Goal: Task Accomplishment & Management: Manage account settings

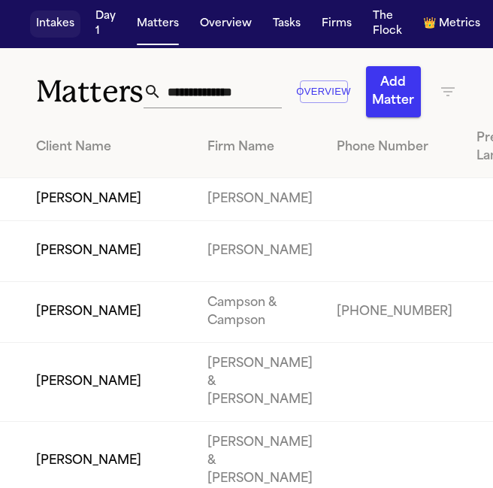
click at [60, 21] on button "Intakes" at bounding box center [55, 24] width 50 height 27
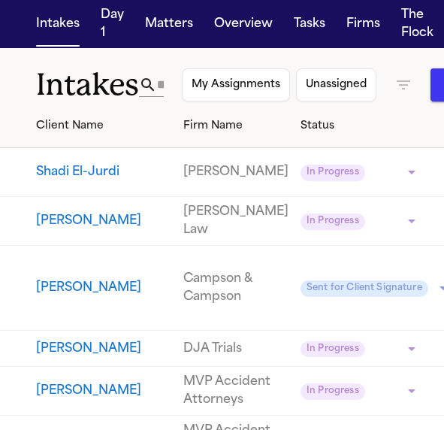
scroll to position [11, 0]
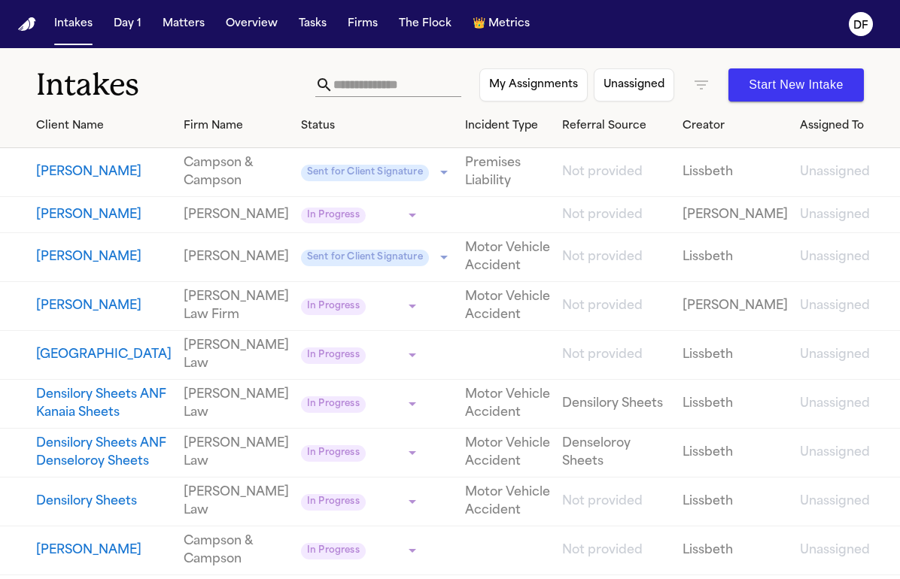
click at [69, 171] on button "Anne Rescigno" at bounding box center [103, 172] width 135 height 18
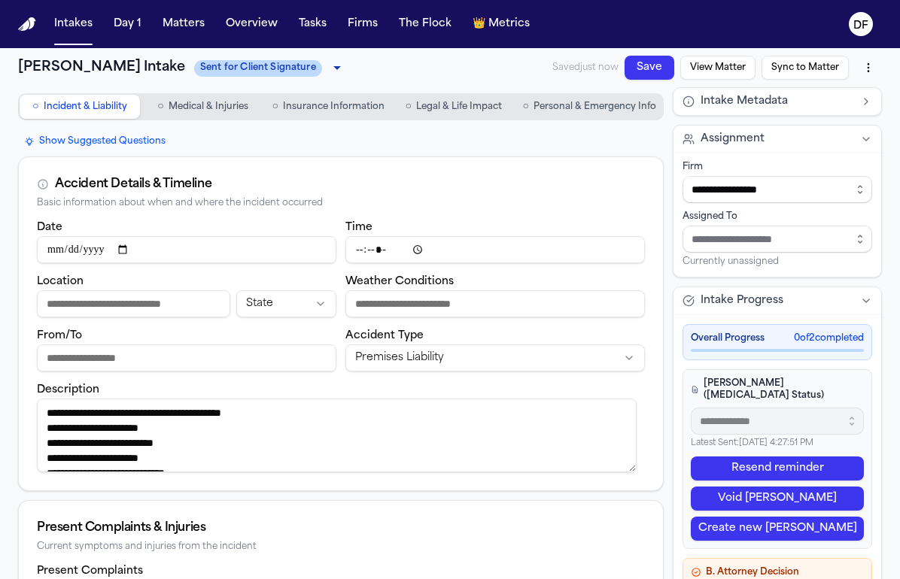
click at [573, 102] on span "Personal & Emergency Info" at bounding box center [594, 107] width 123 height 12
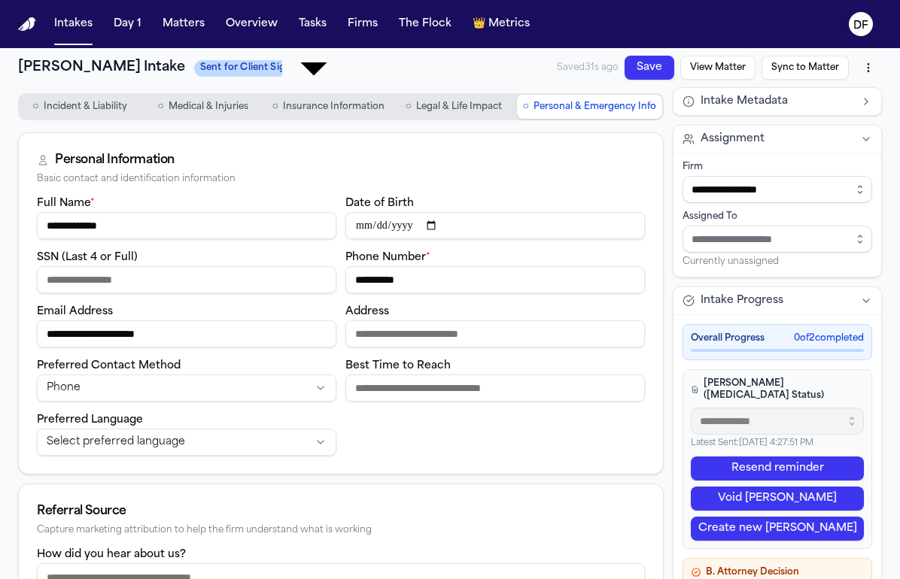
click at [226, 67] on body "**********" at bounding box center [450, 345] width 900 height 691
click at [517, 578] on div at bounding box center [450, 579] width 900 height 0
click at [757, 517] on button "Create new LOE" at bounding box center [776, 529] width 173 height 24
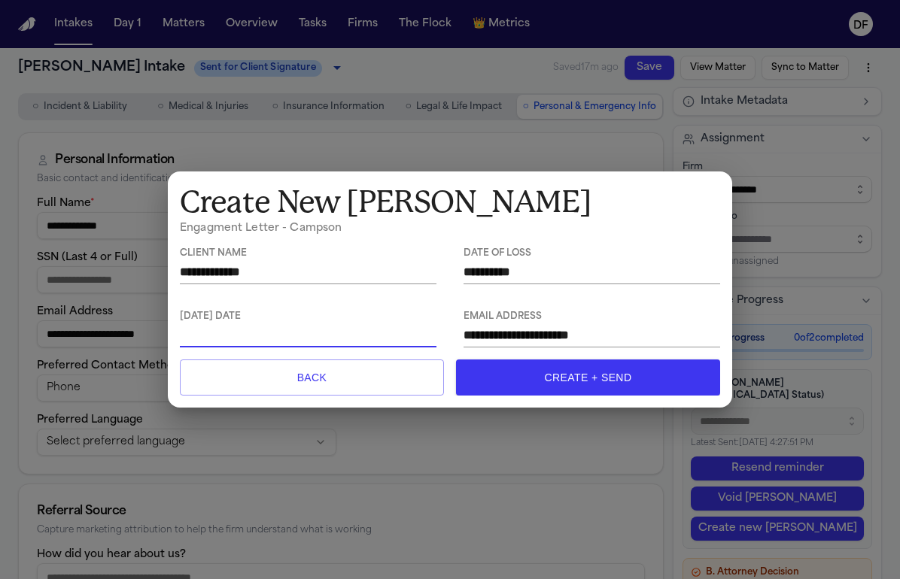
click at [244, 337] on textarea at bounding box center [308, 334] width 256 height 17
type textarea "**********"
click at [570, 383] on button "Create + Send" at bounding box center [588, 378] width 264 height 36
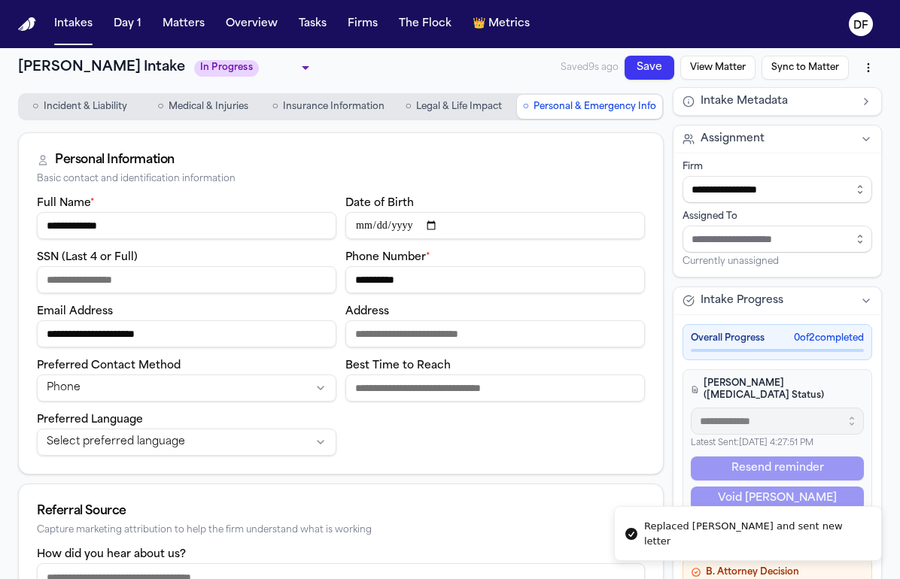
type input "**********"
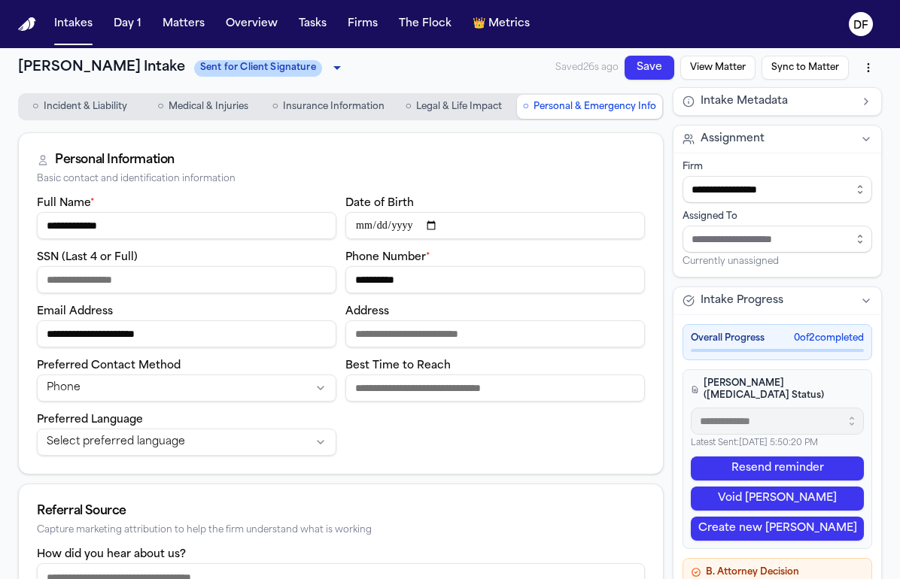
click at [794, 66] on button "Sync to Matter" at bounding box center [804, 68] width 87 height 24
click at [633, 62] on button "Save" at bounding box center [649, 68] width 50 height 24
click at [710, 65] on button "View Matter" at bounding box center [717, 68] width 75 height 24
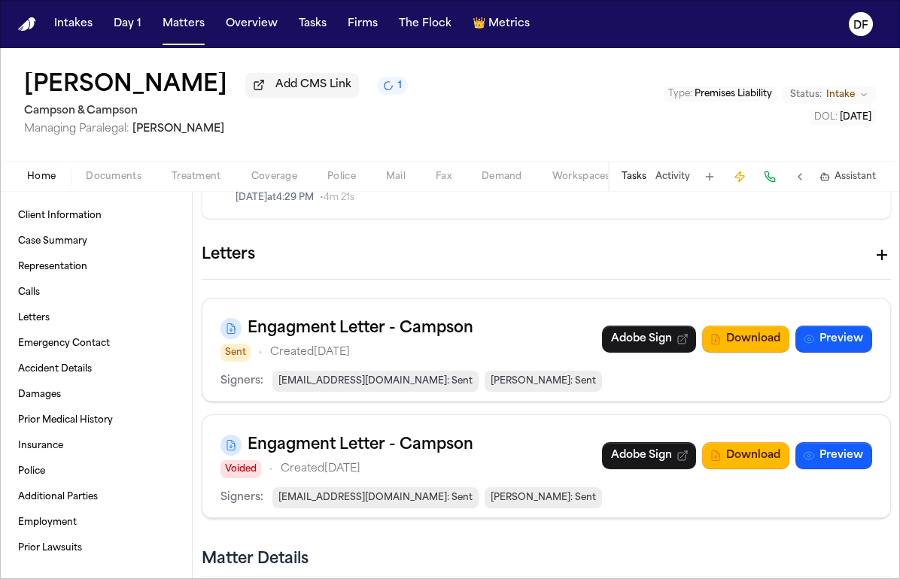
scroll to position [451, 0]
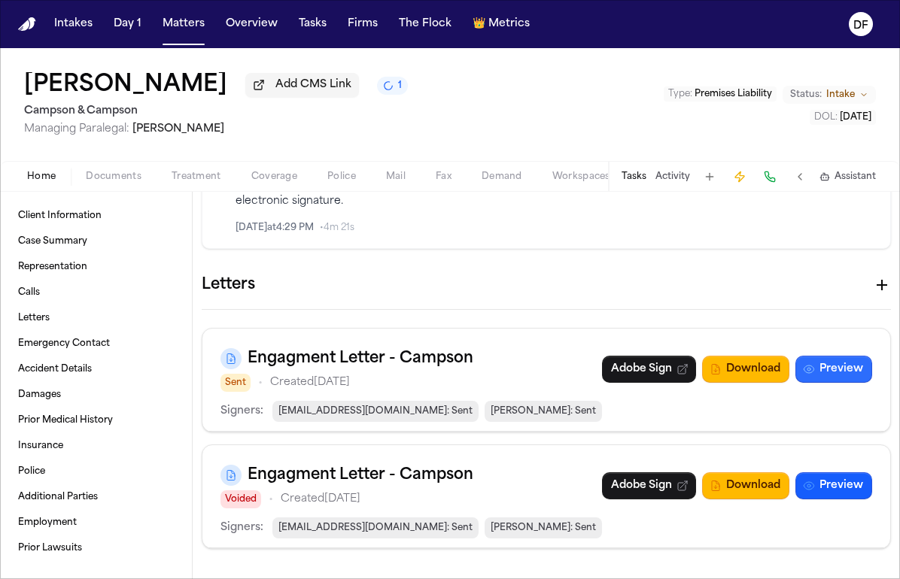
click at [834, 372] on button "Preview" at bounding box center [833, 369] width 77 height 27
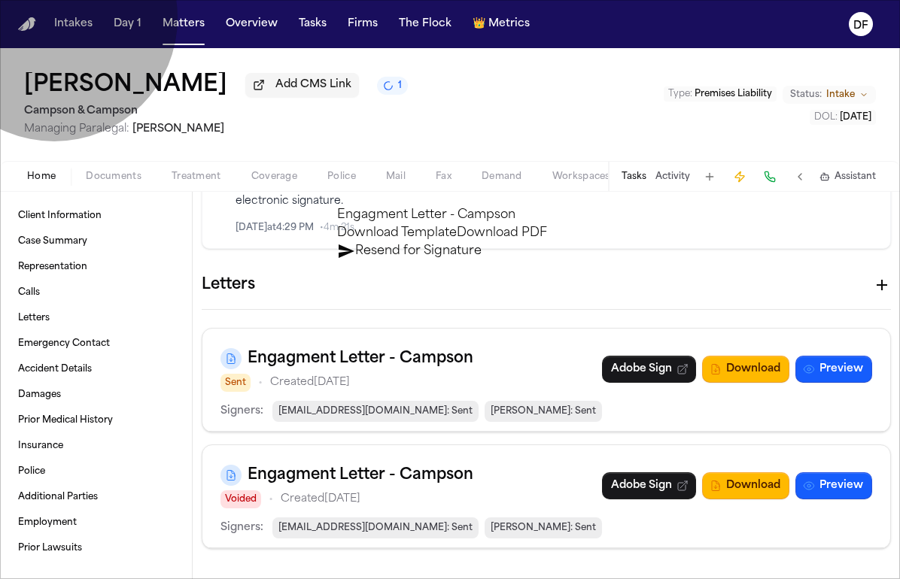
click at [481, 242] on button "Resend for Signature" at bounding box center [409, 251] width 144 height 18
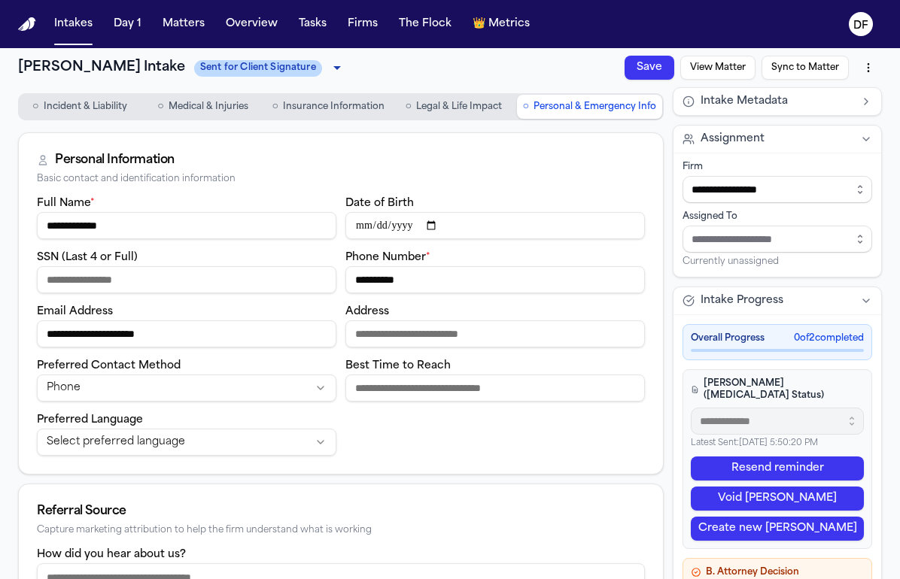
click at [651, 68] on button "Save" at bounding box center [649, 68] width 50 height 24
click at [790, 68] on button "Sync to Matter" at bounding box center [804, 68] width 87 height 24
click at [802, 63] on button "Sync to Matter" at bounding box center [804, 68] width 87 height 24
drag, startPoint x: 191, startPoint y: 335, endPoint x: 11, endPoint y: 341, distance: 179.9
click at [11, 341] on div "**********" at bounding box center [450, 441] width 900 height 787
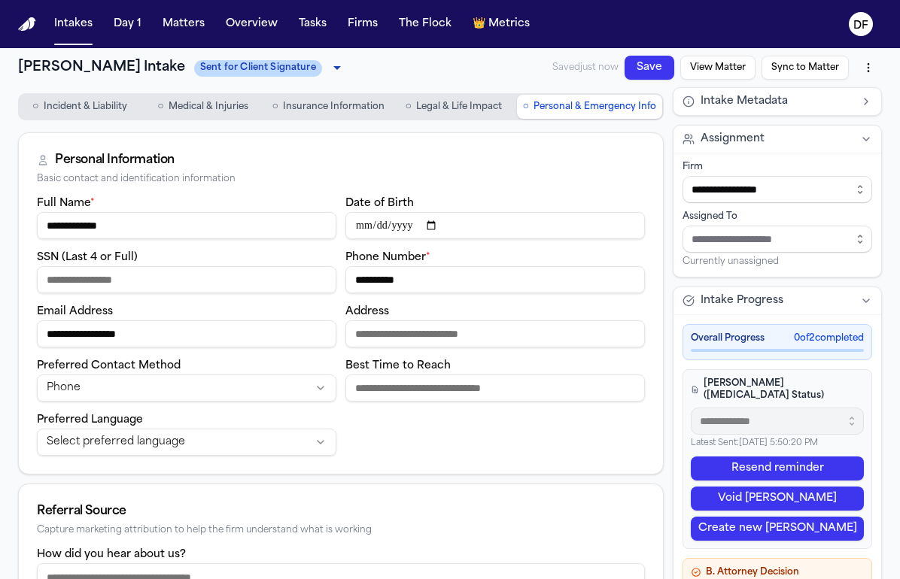
type input "**********"
click at [630, 68] on button "Save" at bounding box center [649, 68] width 50 height 24
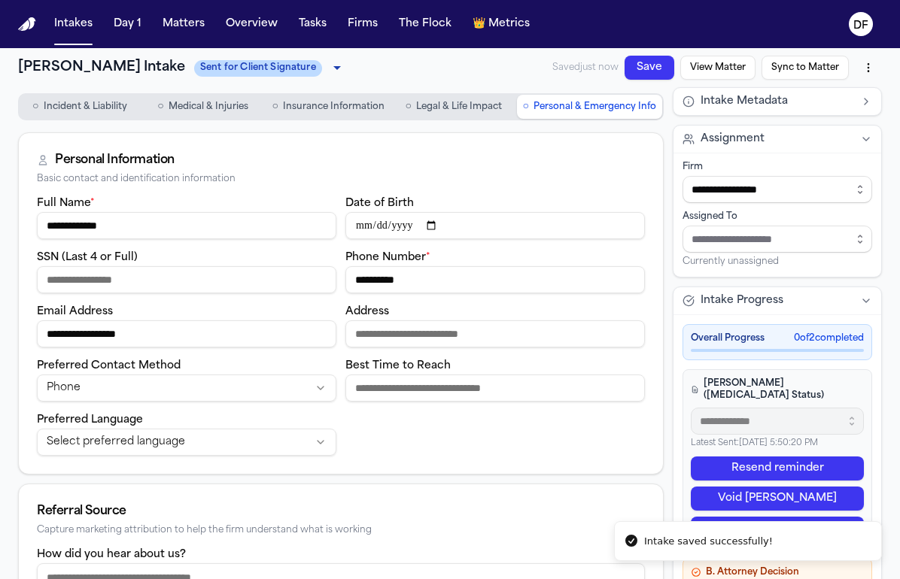
click at [784, 487] on button "Void LOE" at bounding box center [776, 499] width 173 height 24
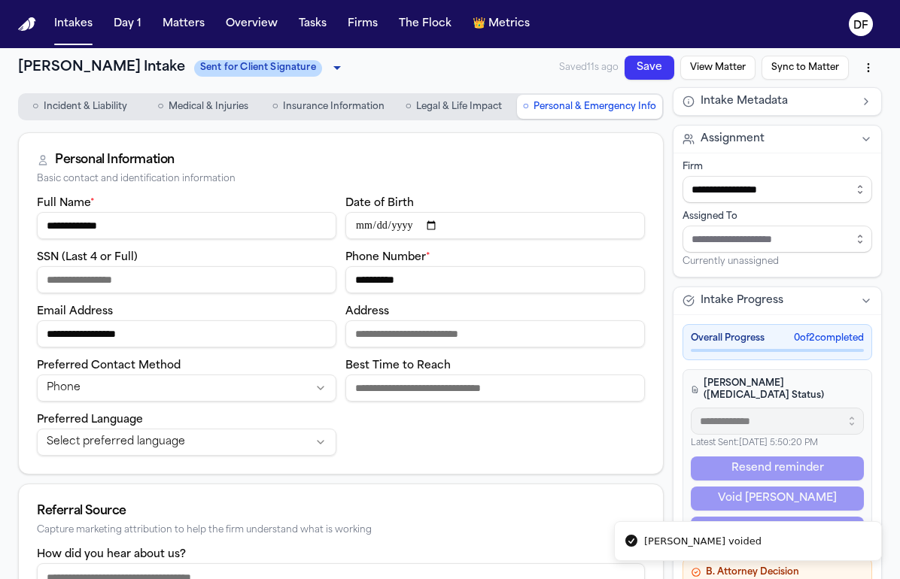
type input "**********"
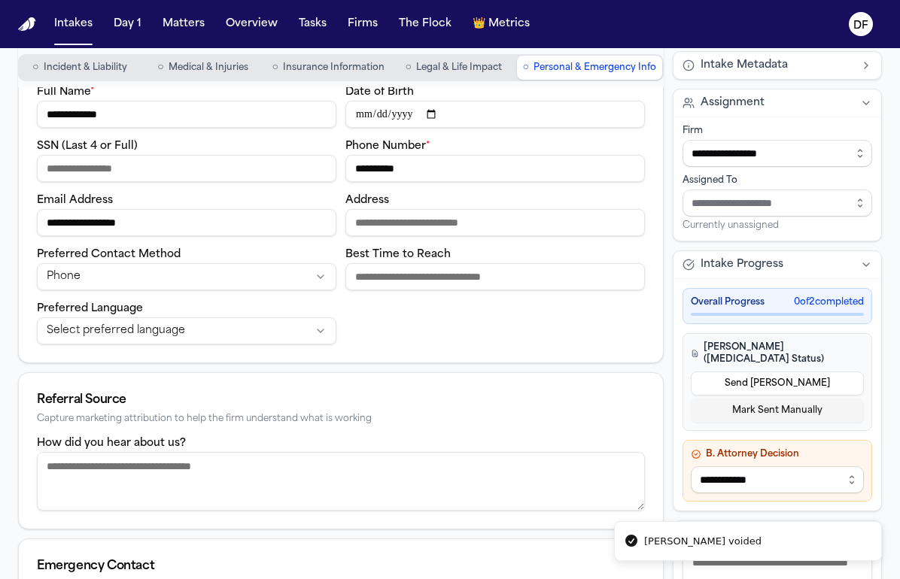
scroll to position [150, 0]
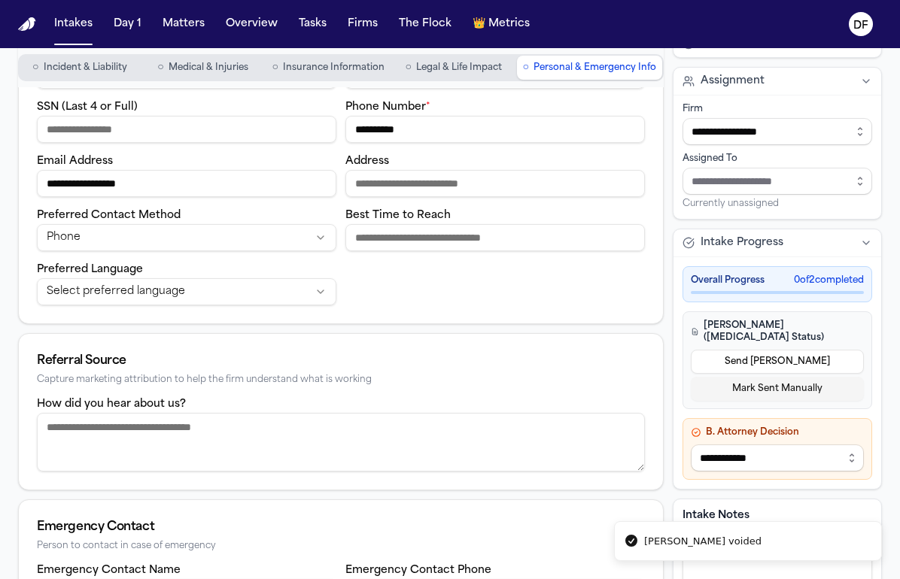
click at [754, 357] on button "Send LOE" at bounding box center [776, 362] width 173 height 24
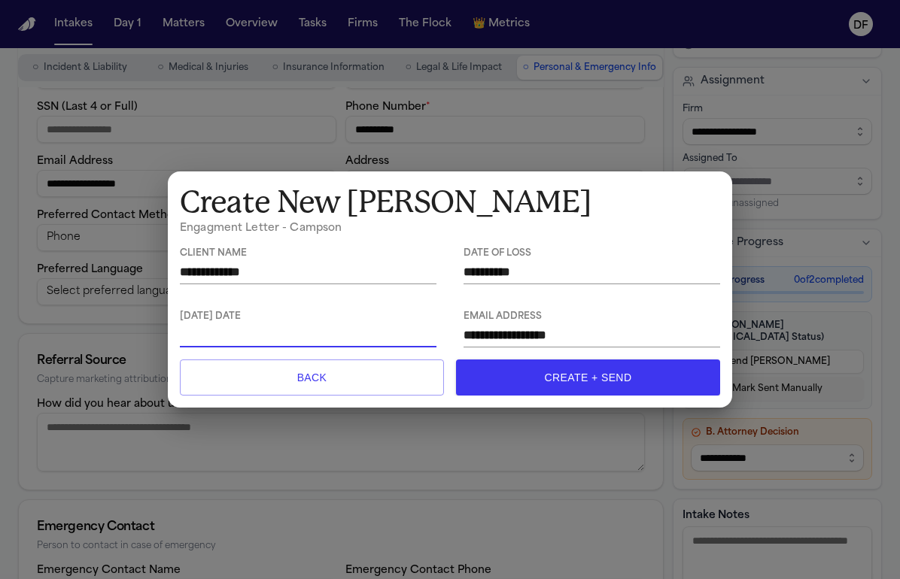
click at [209, 328] on textarea at bounding box center [308, 334] width 256 height 17
type textarea "**********"
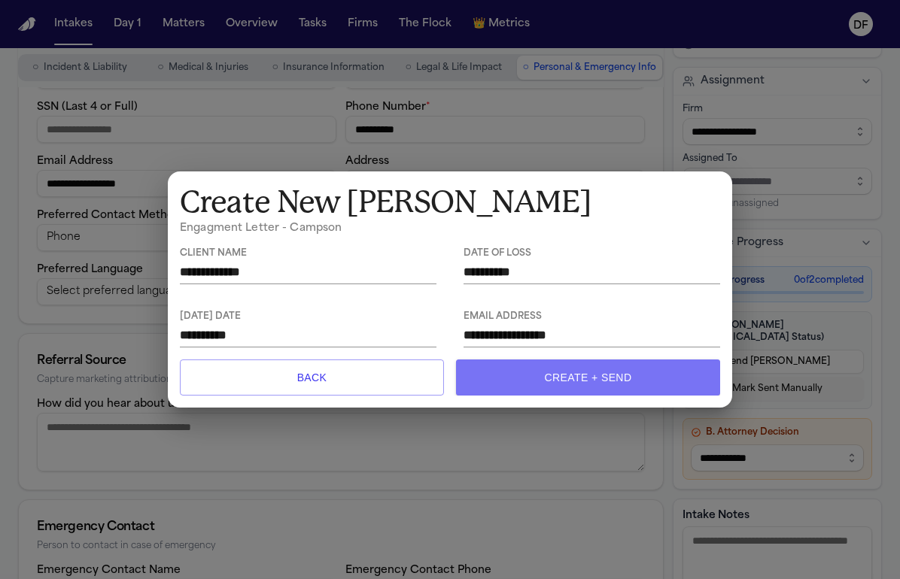
click at [578, 369] on button "Create + Send" at bounding box center [588, 378] width 264 height 36
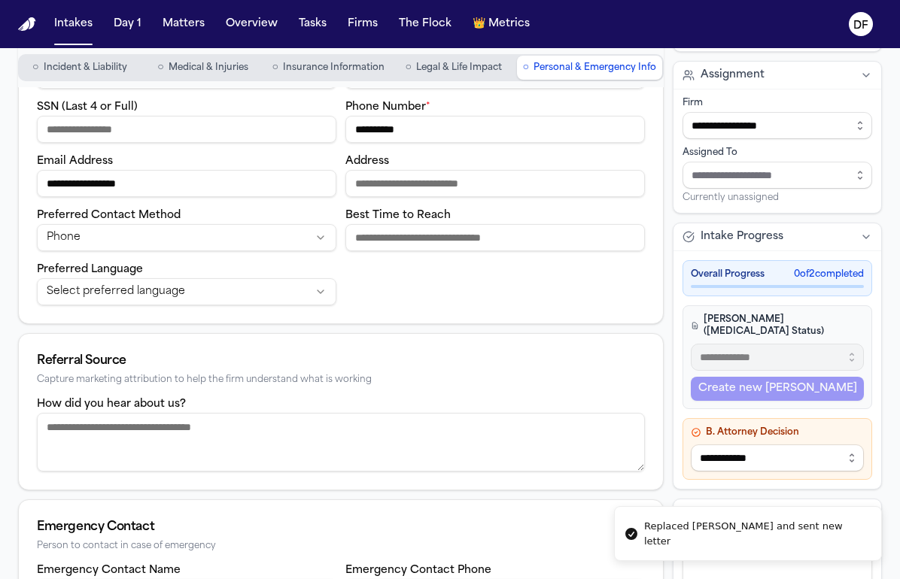
type input "**********"
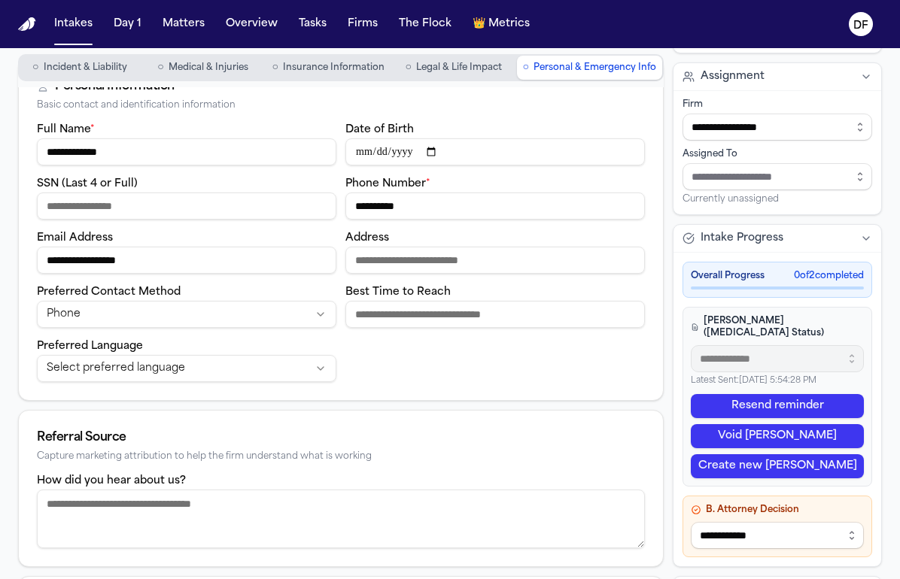
scroll to position [0, 0]
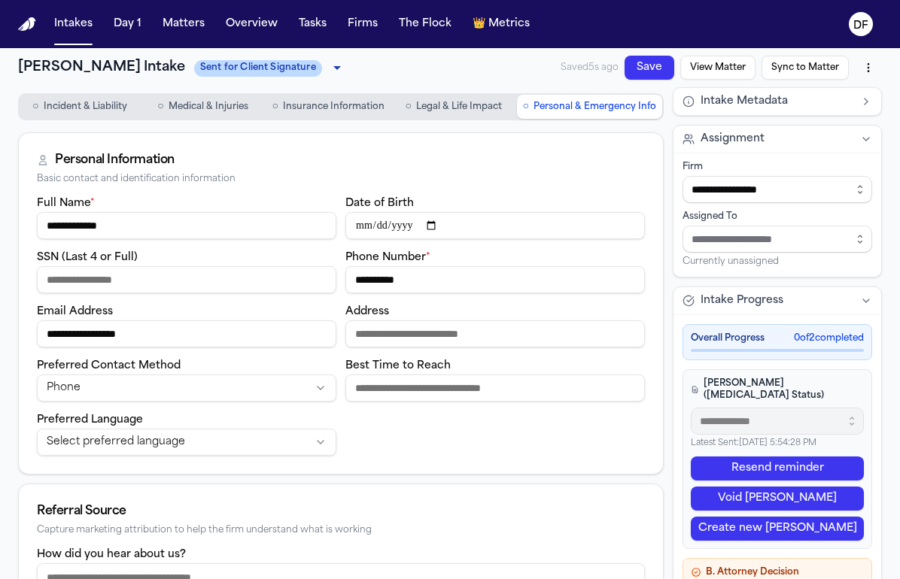
click at [646, 62] on button "Save" at bounding box center [649, 68] width 50 height 24
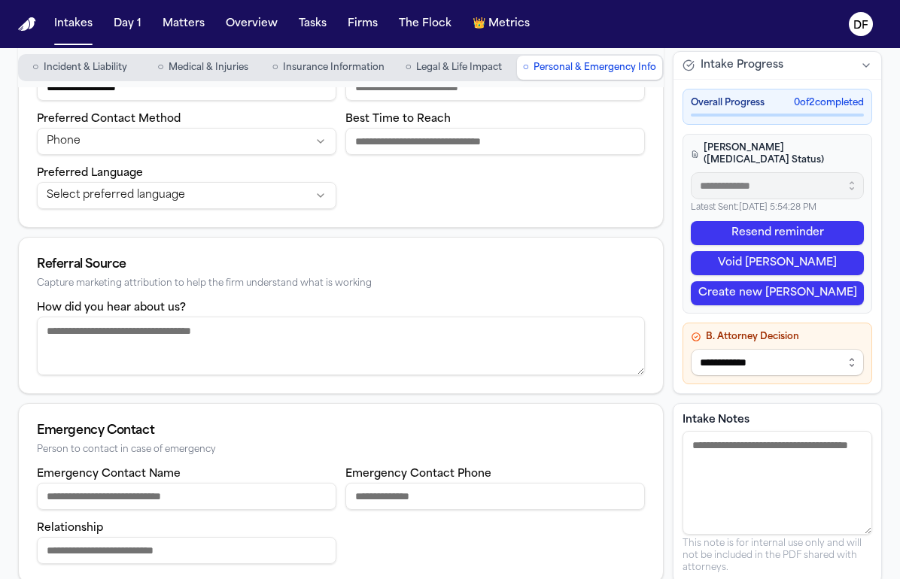
scroll to position [256, 0]
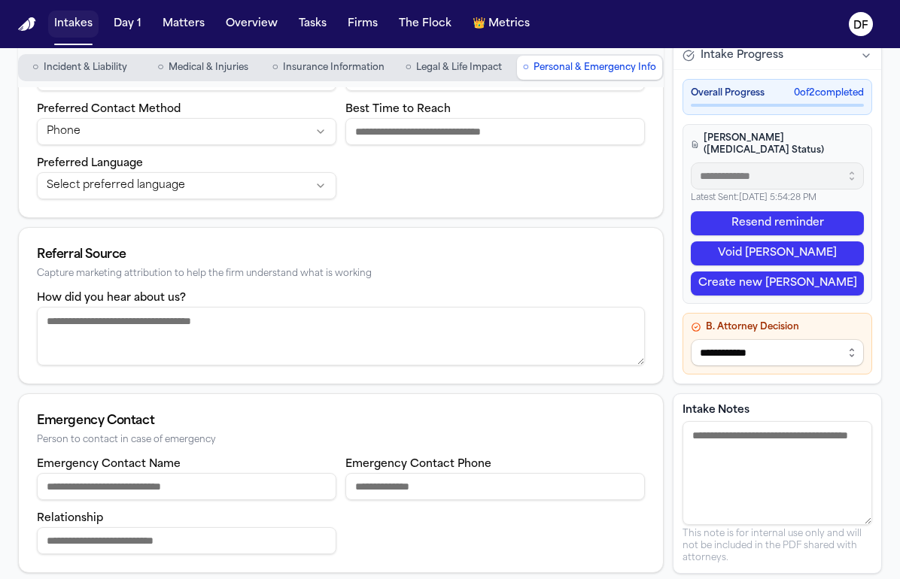
click at [83, 21] on button "Intakes" at bounding box center [73, 24] width 50 height 27
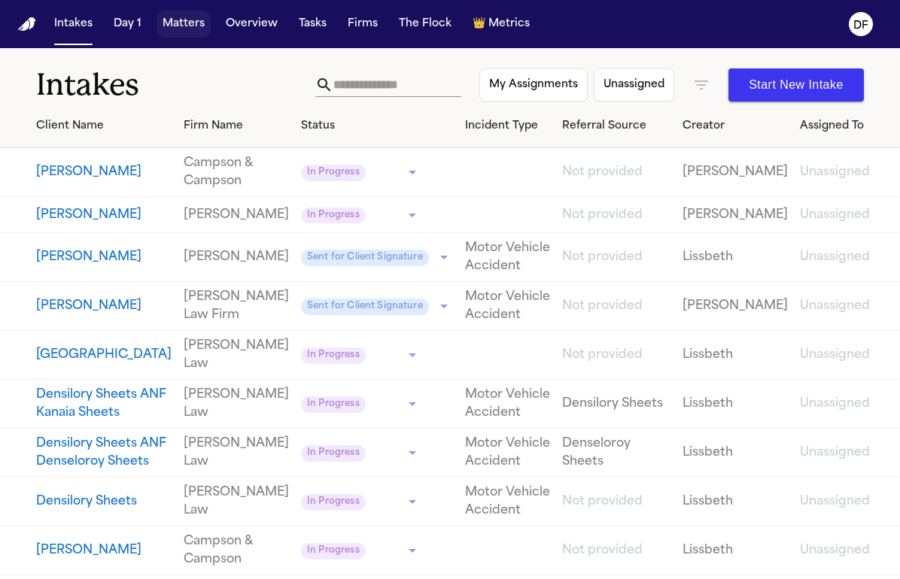
click at [194, 14] on button "Matters" at bounding box center [183, 24] width 54 height 27
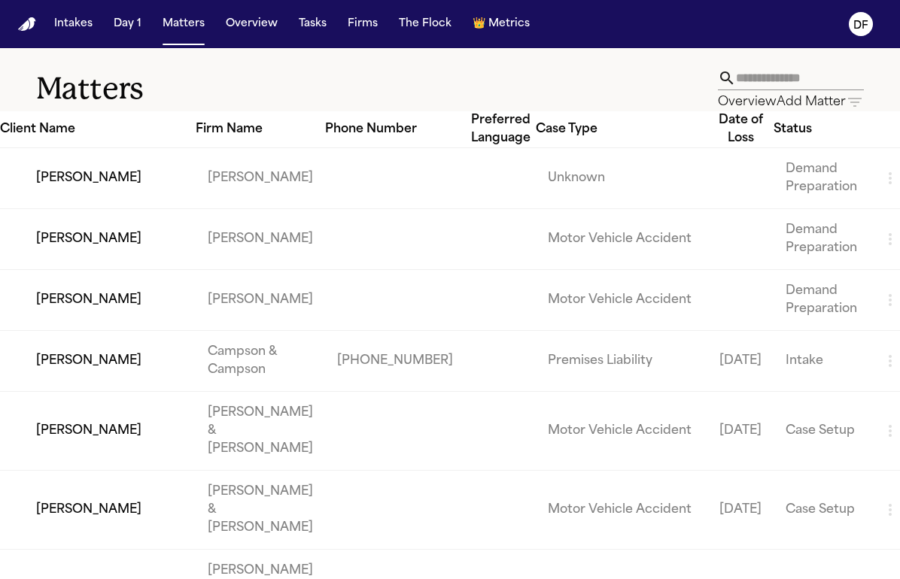
click at [126, 392] on td "Anne Rescigno" at bounding box center [98, 361] width 196 height 61
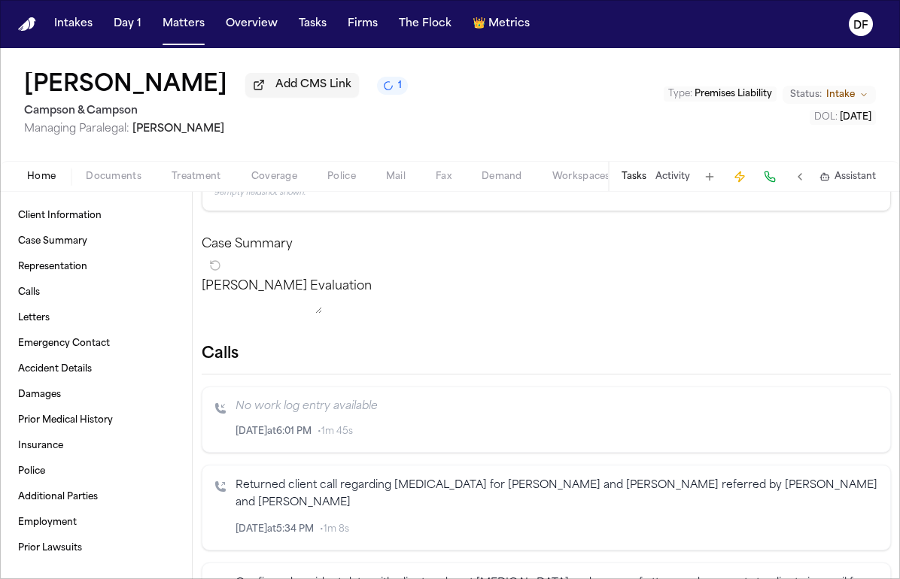
scroll to position [226, 0]
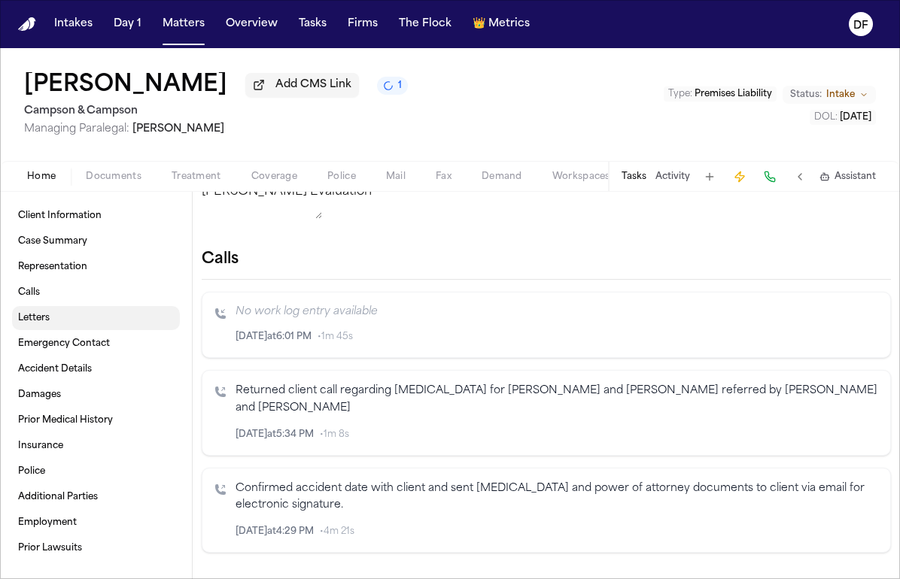
click at [29, 309] on link "Letters" at bounding box center [96, 318] width 168 height 24
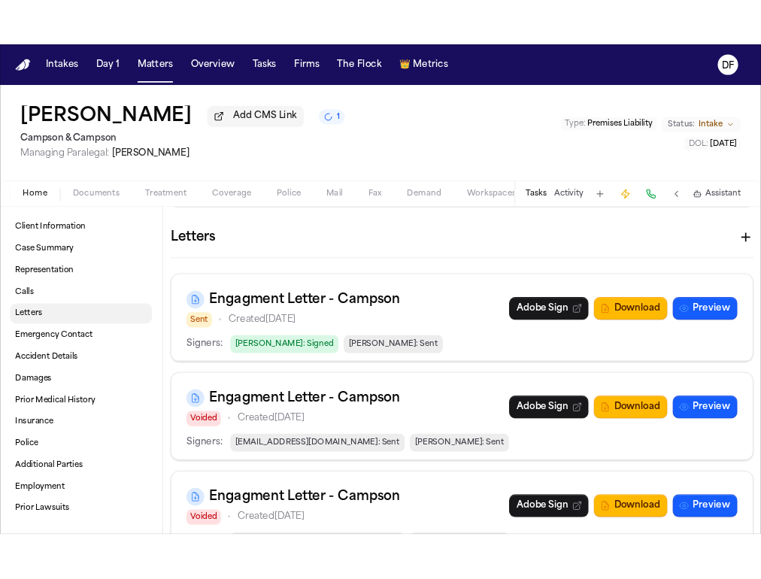
scroll to position [588, 0]
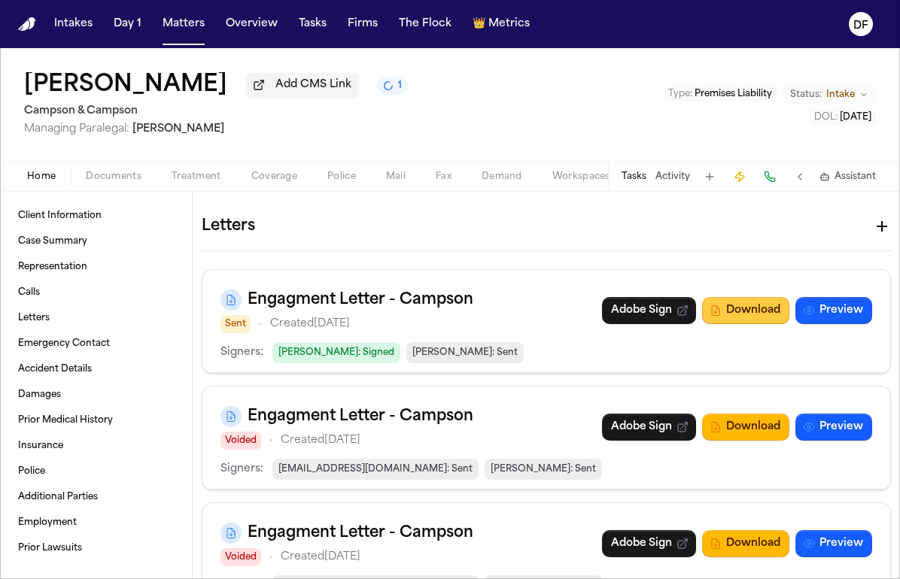
click at [729, 312] on button "Download" at bounding box center [745, 310] width 87 height 27
click at [727, 317] on button "Download" at bounding box center [745, 310] width 87 height 27
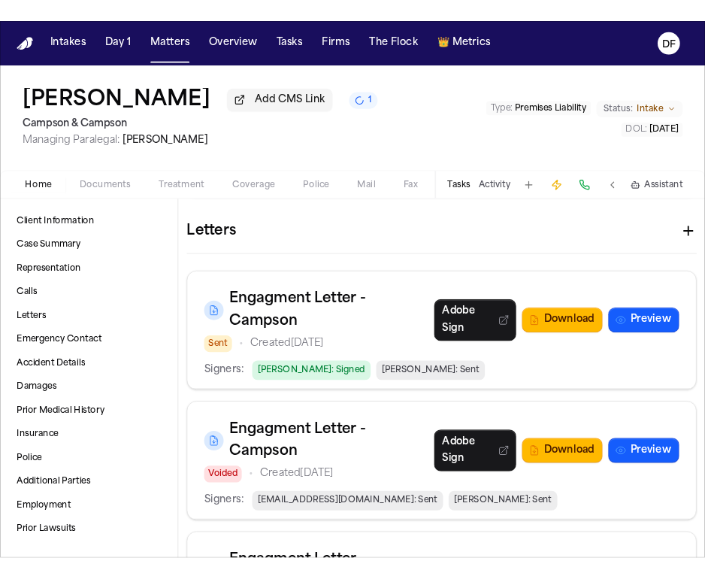
scroll to position [605, 0]
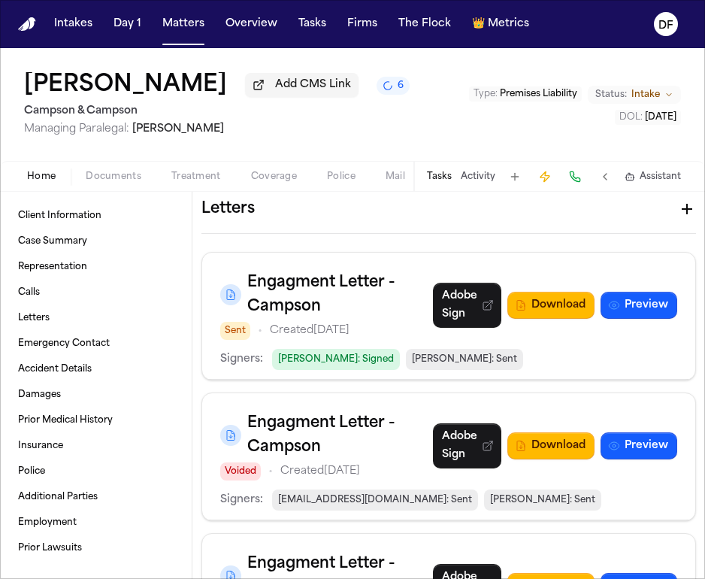
click at [275, 129] on span "Managing Paralegal: Jacqueline Maldonado" at bounding box center [217, 129] width 386 height 15
